Goal: Information Seeking & Learning: Learn about a topic

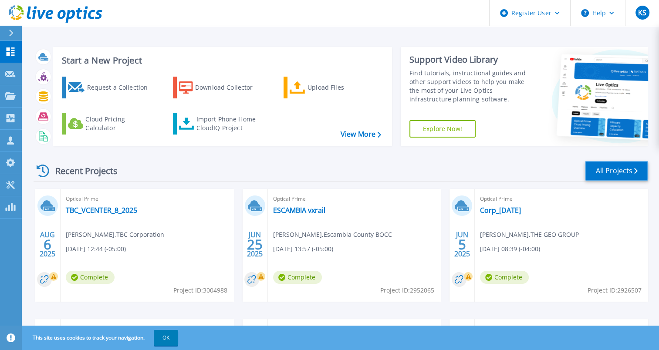
click at [637, 168] on icon at bounding box center [635, 171] width 3 height 6
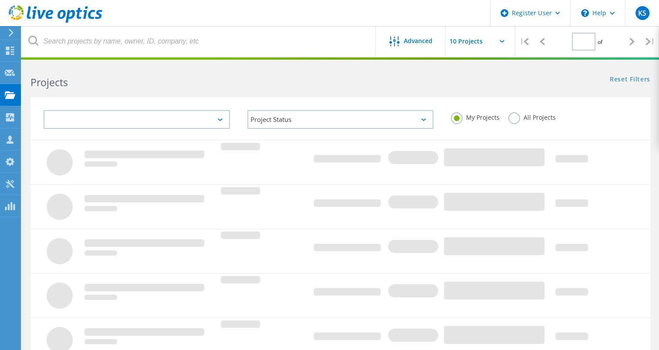
type input "1"
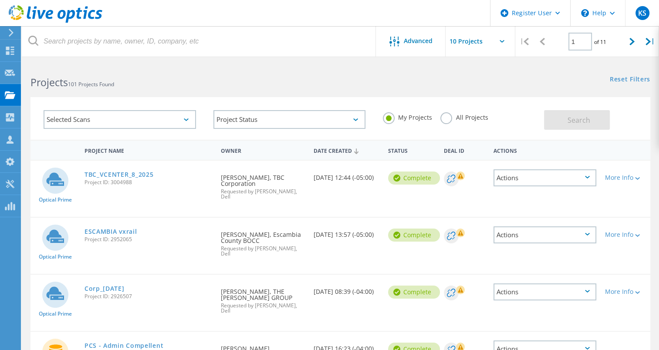
click at [450, 118] on label "All Projects" at bounding box center [463, 116] width 47 height 8
click at [0, 0] on input "All Projects" at bounding box center [0, 0] width 0 height 0
click at [578, 125] on button "Search" at bounding box center [577, 120] width 66 height 20
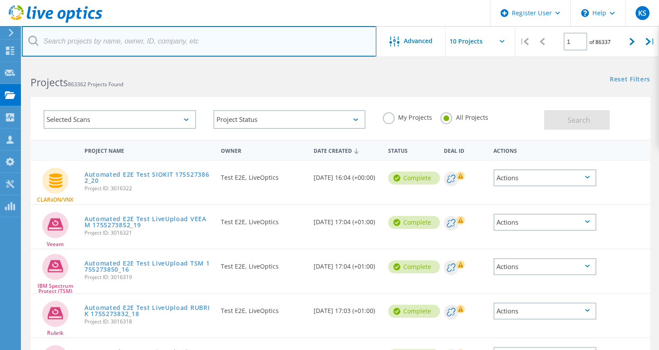
click at [217, 44] on input "text" at bounding box center [199, 41] width 355 height 30
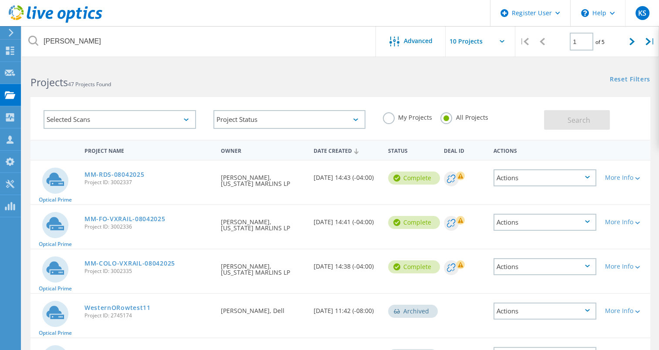
click at [520, 171] on div "Actions" at bounding box center [544, 177] width 103 height 17
click at [226, 209] on div "Requested By Ruben Prieto, FLORIDA MARLINS LP" at bounding box center [262, 222] width 93 height 35
click at [156, 260] on link "MM-COLO-VXRAIL-08042025" at bounding box center [129, 263] width 91 height 6
click at [145, 217] on link "MM-FO-VXRAIL-08042025" at bounding box center [124, 219] width 81 height 6
click at [129, 173] on link "MM-RDS-08042025" at bounding box center [114, 175] width 60 height 6
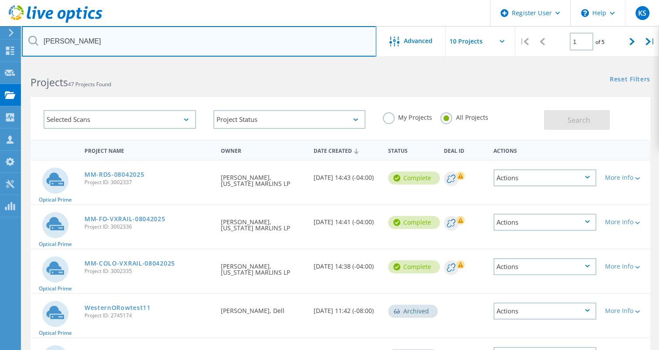
click at [163, 36] on input "marlin" at bounding box center [199, 41] width 355 height 30
type input "l"
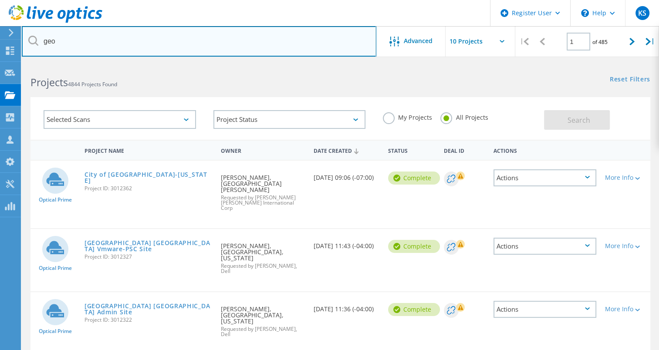
click at [163, 36] on input "geo" at bounding box center [199, 41] width 355 height 30
type input "geogroup"
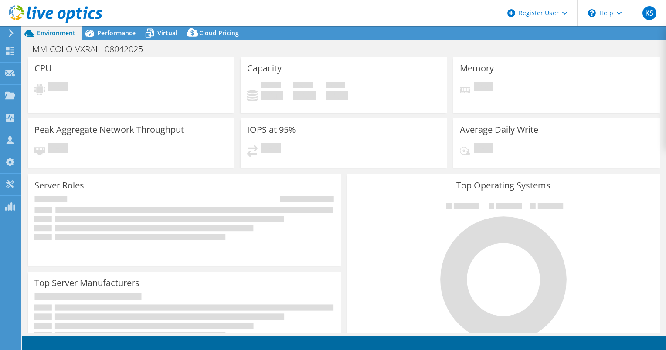
select select "USD"
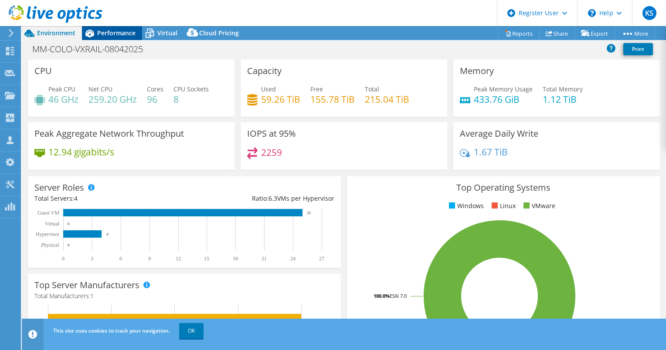
click at [117, 30] on span "Performance" at bounding box center [116, 33] width 38 height 8
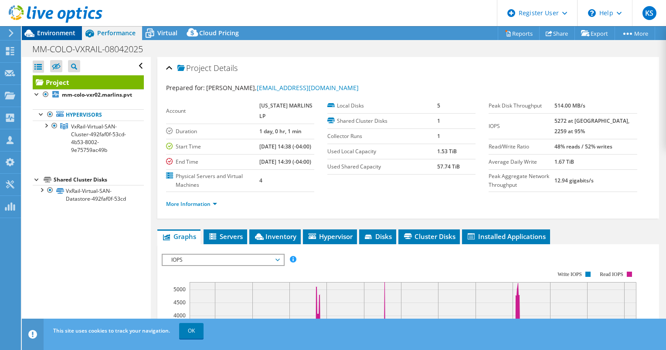
click at [52, 34] on span "Environment" at bounding box center [56, 33] width 38 height 8
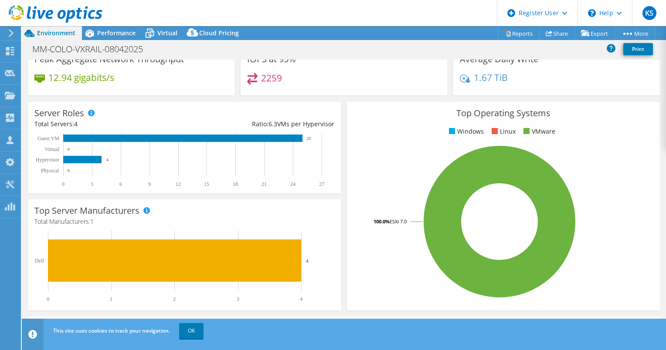
scroll to position [75, 0]
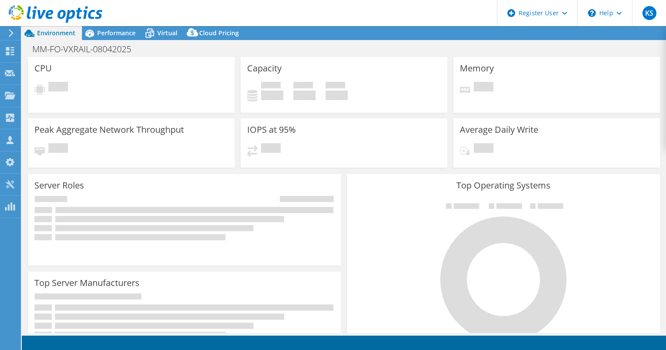
select select "USD"
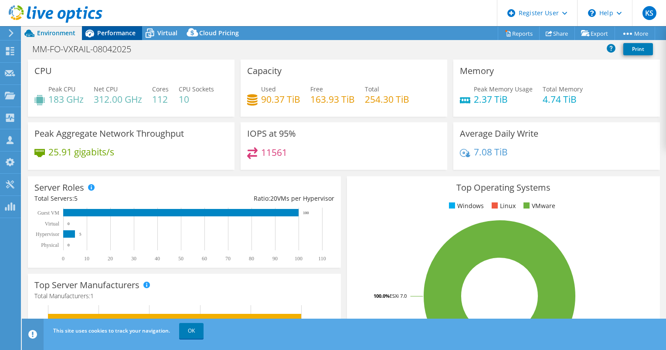
click at [111, 39] on div "Performance" at bounding box center [112, 33] width 60 height 14
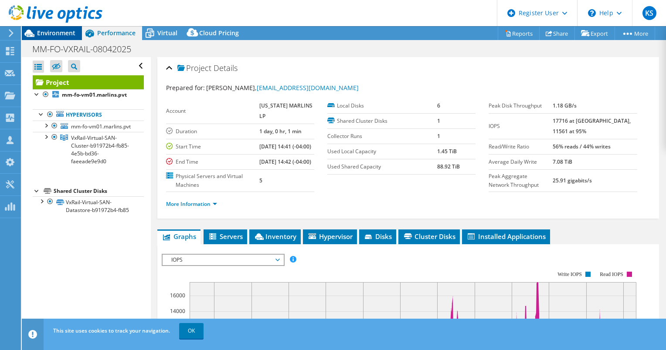
click at [36, 35] on icon at bounding box center [29, 33] width 15 height 15
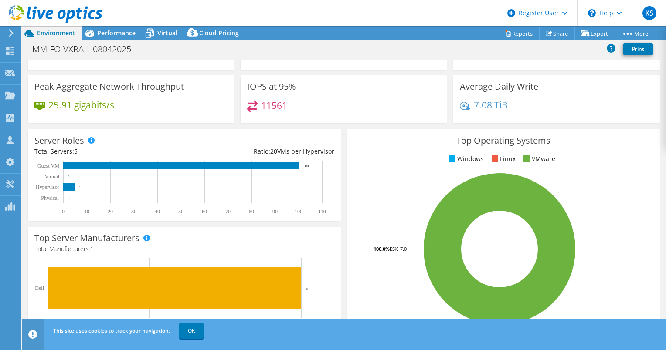
scroll to position [68, 0]
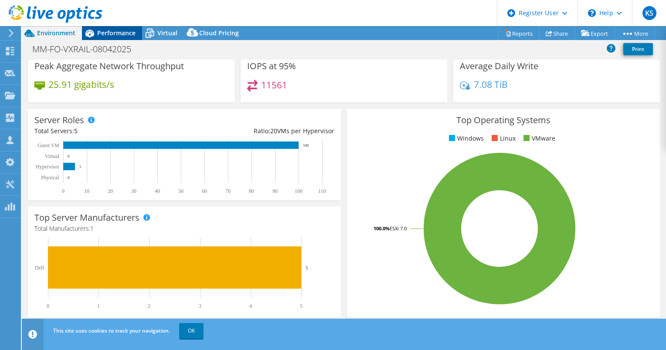
click at [120, 35] on span "Performance" at bounding box center [116, 33] width 38 height 8
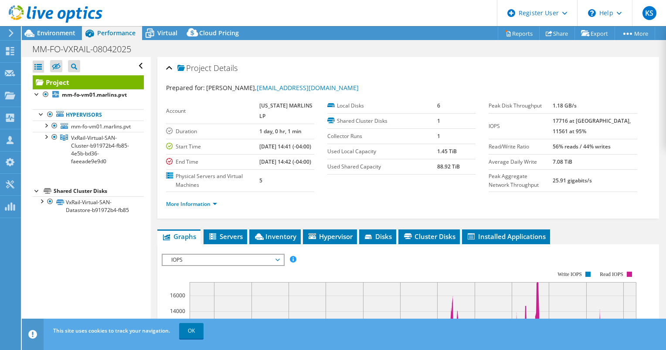
scroll to position [0, 0]
click at [238, 241] on span "Servers" at bounding box center [225, 236] width 35 height 9
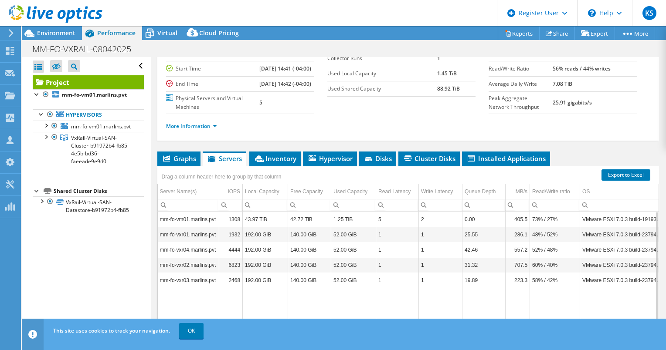
scroll to position [77, 0]
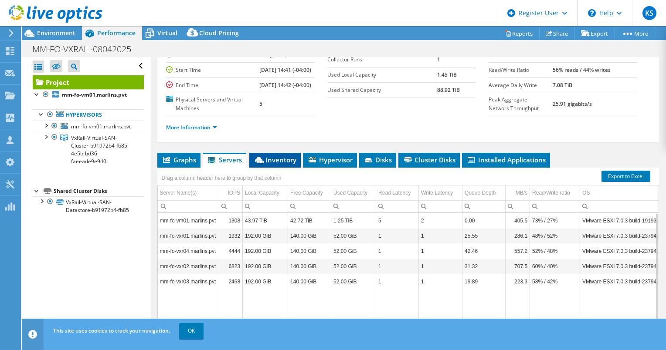
click at [280, 164] on span "Inventory" at bounding box center [274, 159] width 43 height 9
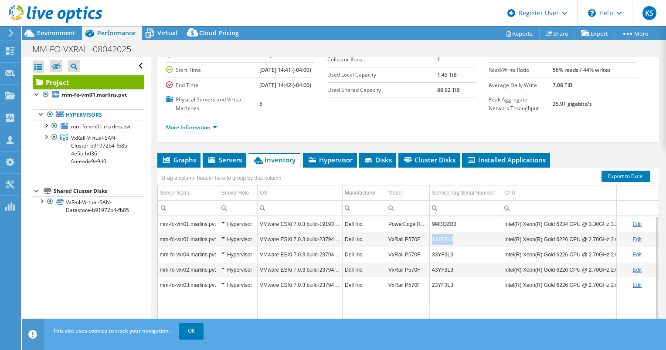
drag, startPoint x: 453, startPoint y: 247, endPoint x: 431, endPoint y: 249, distance: 21.8
click at [431, 247] on td "13YF3L3" at bounding box center [465, 239] width 72 height 15
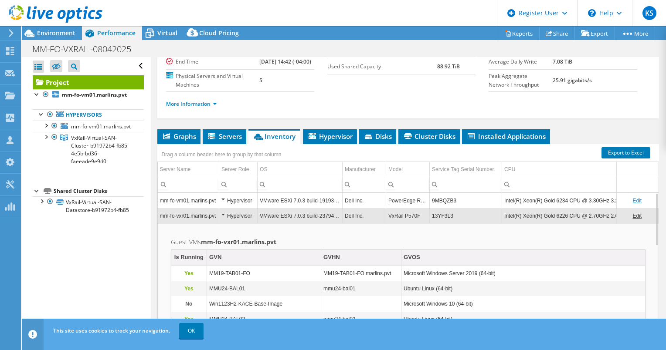
scroll to position [101, 0]
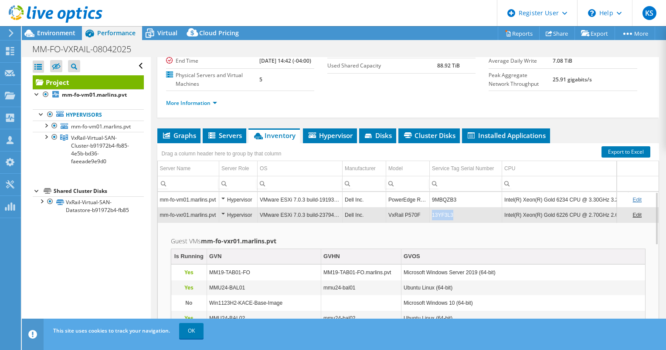
drag, startPoint x: 454, startPoint y: 224, endPoint x: 432, endPoint y: 223, distance: 22.2
click at [432, 223] on td "13YF3L3" at bounding box center [465, 214] width 72 height 15
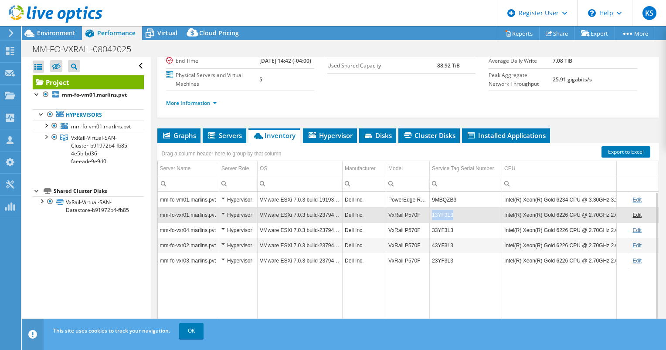
drag, startPoint x: 432, startPoint y: 223, endPoint x: 450, endPoint y: 224, distance: 18.3
click at [450, 223] on td "13YF3L3" at bounding box center [465, 214] width 72 height 15
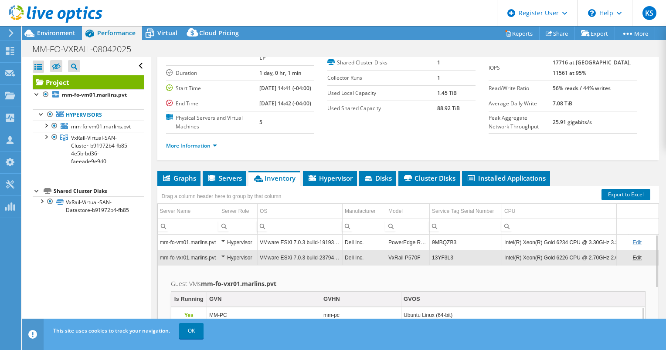
scroll to position [57, 0]
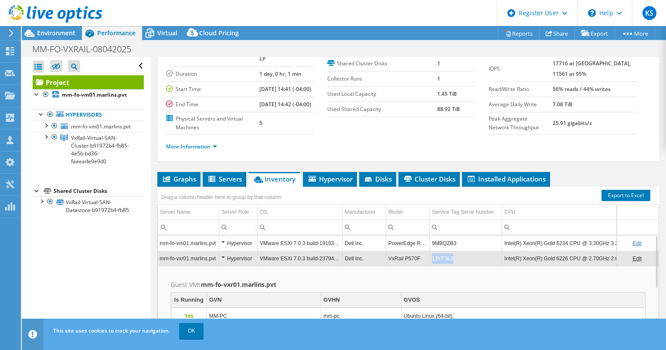
drag, startPoint x: 452, startPoint y: 268, endPoint x: 432, endPoint y: 268, distance: 20.0
click at [432, 266] on td "13YF3L3" at bounding box center [465, 258] width 72 height 15
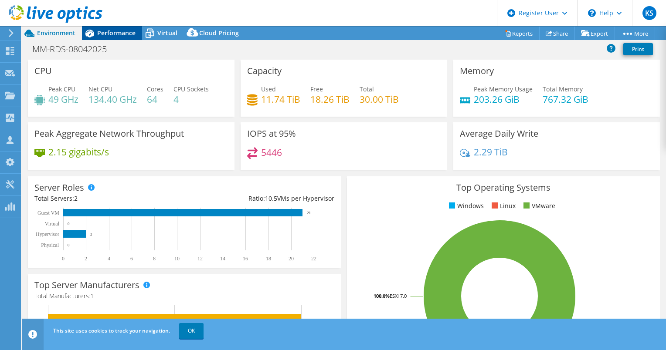
click at [109, 37] on div "Performance" at bounding box center [112, 33] width 60 height 14
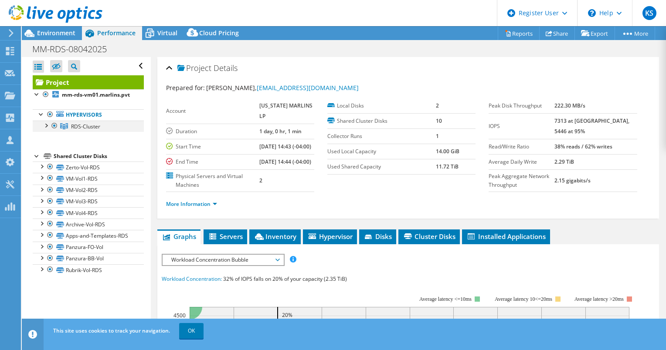
click at [48, 129] on div at bounding box center [45, 125] width 9 height 9
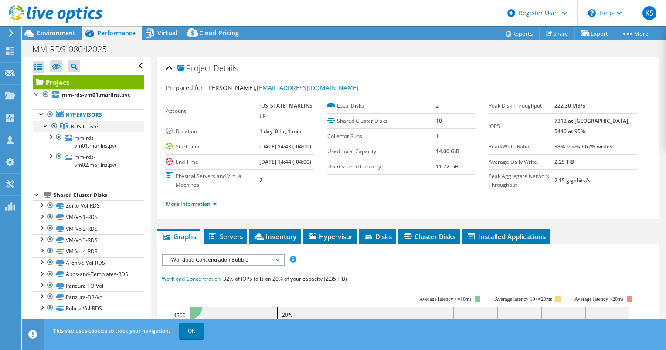
click at [48, 129] on div at bounding box center [45, 125] width 9 height 9
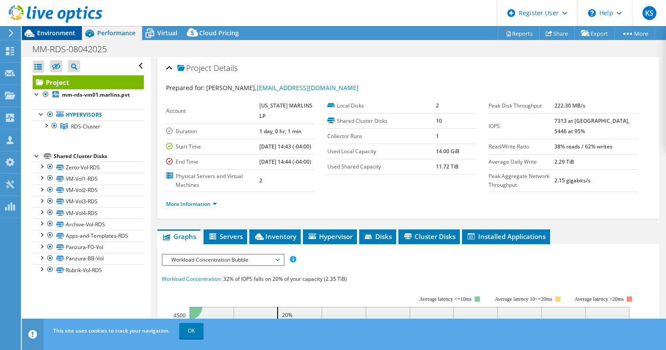
click at [61, 30] on span "Environment" at bounding box center [56, 33] width 38 height 8
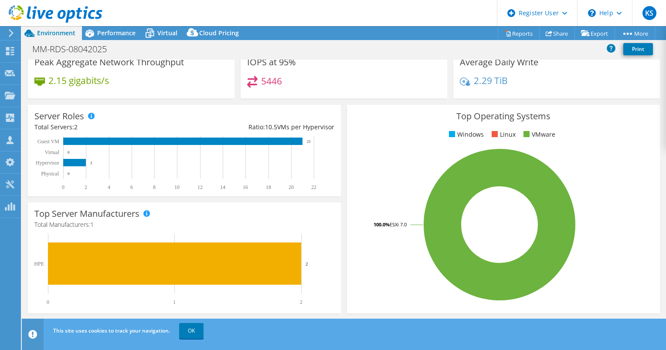
scroll to position [70, 0]
